Goal: Transaction & Acquisition: Purchase product/service

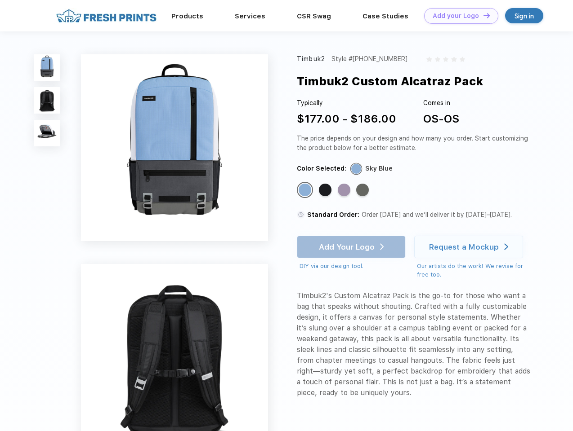
click at [458, 16] on link "Add your Logo Design Tool" at bounding box center [461, 16] width 74 height 16
click at [0, 0] on div "Design Tool" at bounding box center [0, 0] width 0 height 0
click at [482, 15] on link "Add your Logo Design Tool" at bounding box center [461, 16] width 74 height 16
click at [47, 67] on img at bounding box center [47, 67] width 27 height 27
click at [47, 101] on img at bounding box center [47, 100] width 27 height 27
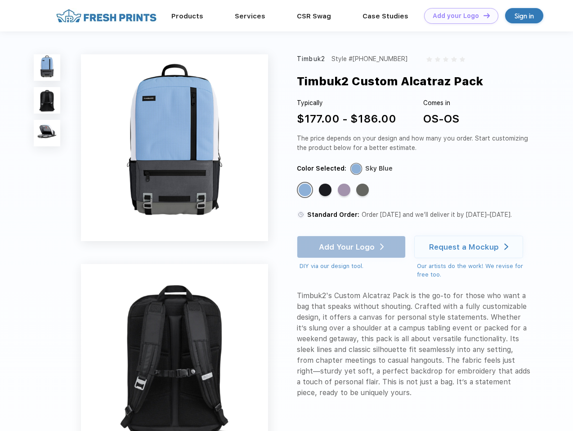
click at [47, 133] on img at bounding box center [47, 133] width 27 height 27
click at [306, 191] on div "Standard Color" at bounding box center [304, 190] width 13 height 13
click at [326, 191] on div "Standard Color" at bounding box center [325, 190] width 13 height 13
click at [345, 191] on div "Standard Color" at bounding box center [344, 190] width 13 height 13
click at [363, 191] on div "Standard Color" at bounding box center [362, 190] width 13 height 13
